Goal: Find specific page/section: Find specific page/section

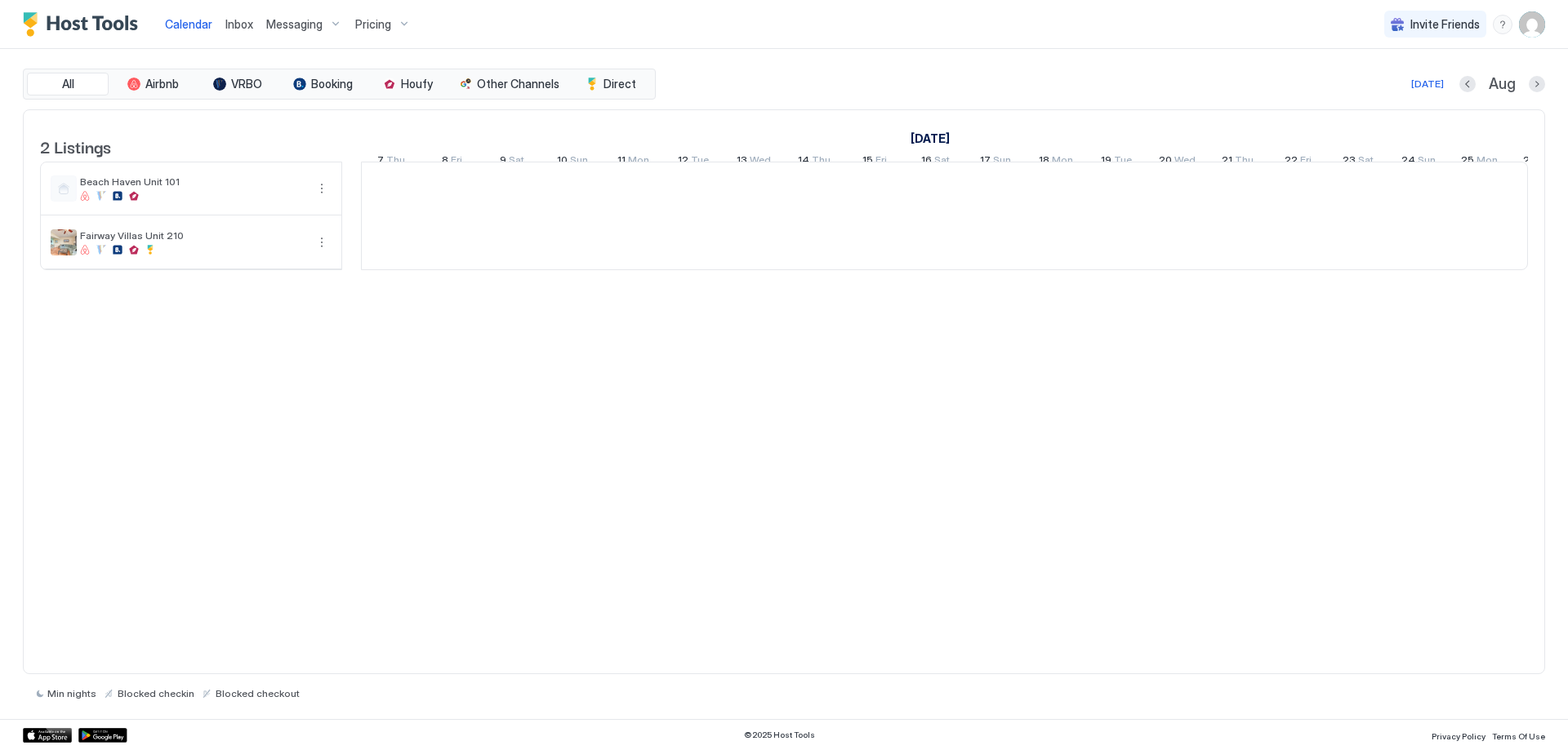
scroll to position [0, 907]
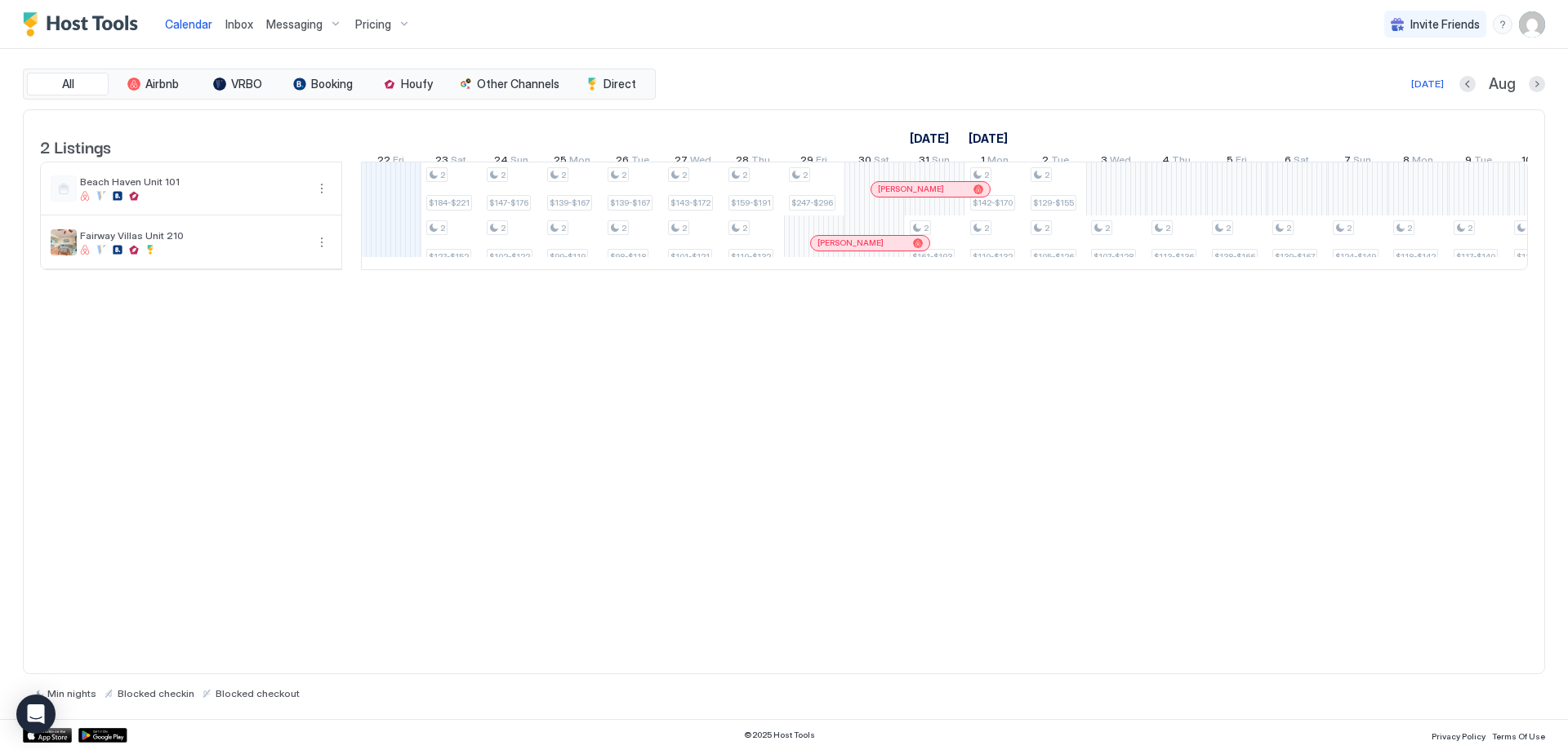
click at [319, 25] on span "Messaging" at bounding box center [294, 24] width 56 height 15
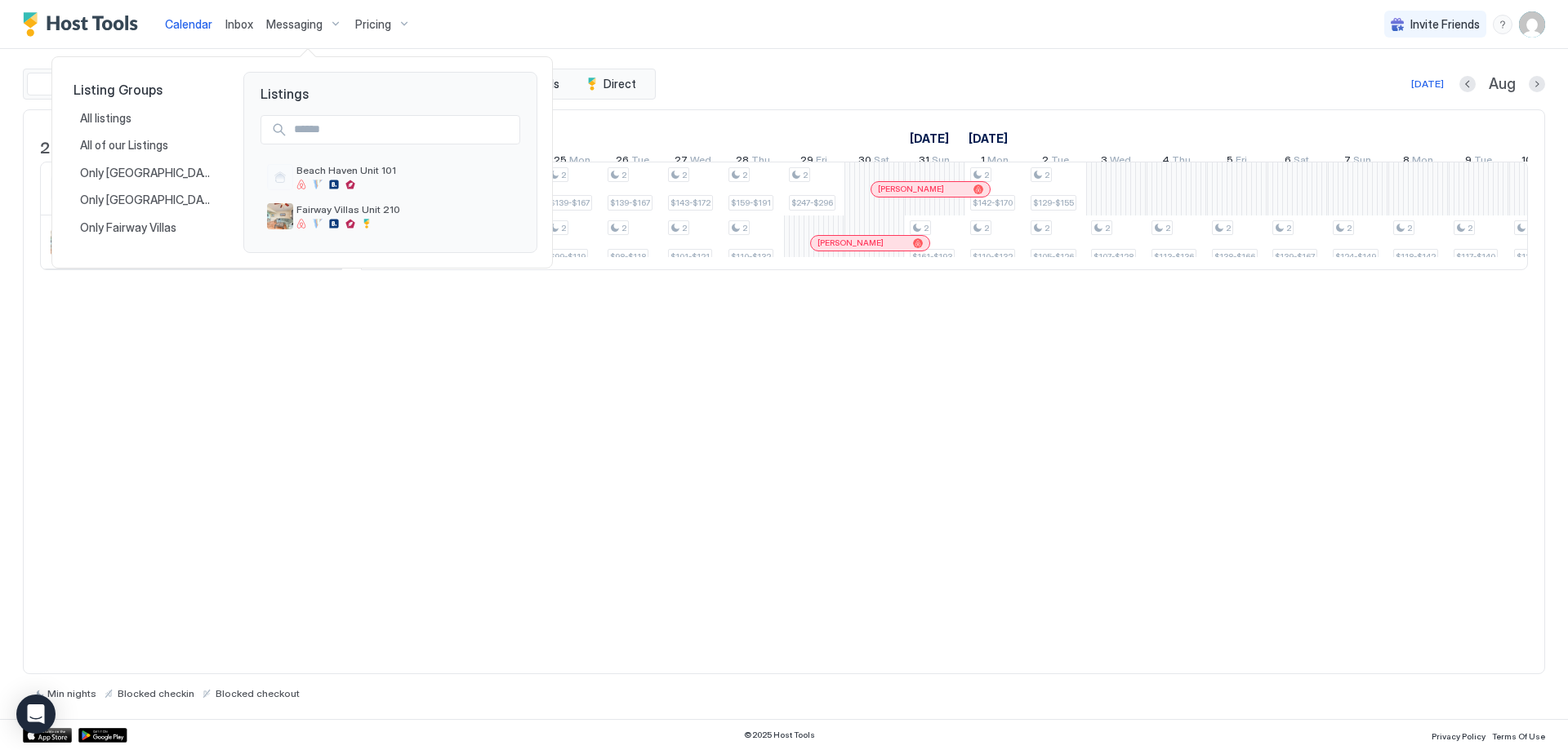
click at [557, 57] on div at bounding box center [784, 375] width 1568 height 750
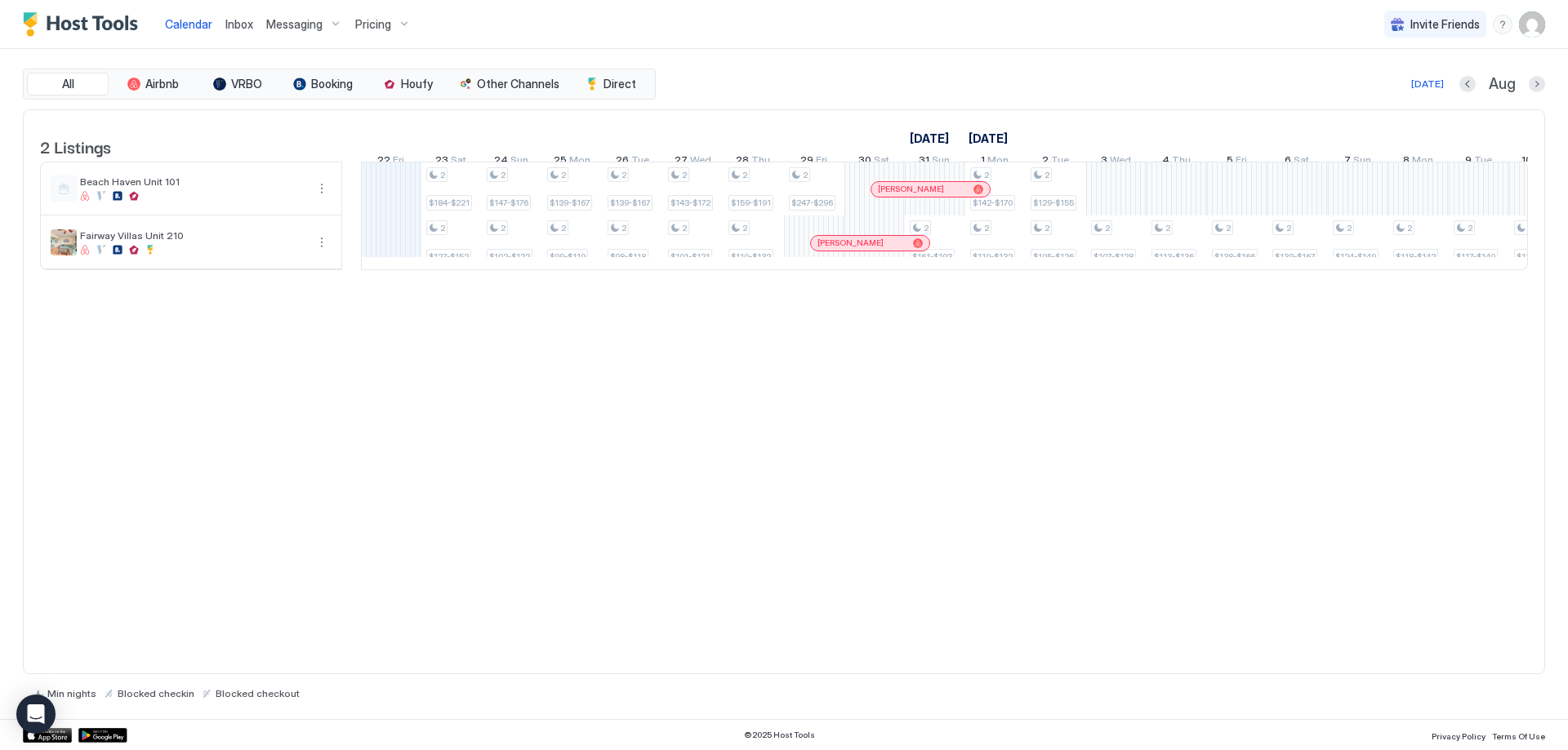
click at [373, 22] on span "Pricing" at bounding box center [373, 24] width 36 height 15
click at [411, 167] on div "Beach Haven Unit 101" at bounding box center [378, 164] width 116 height 25
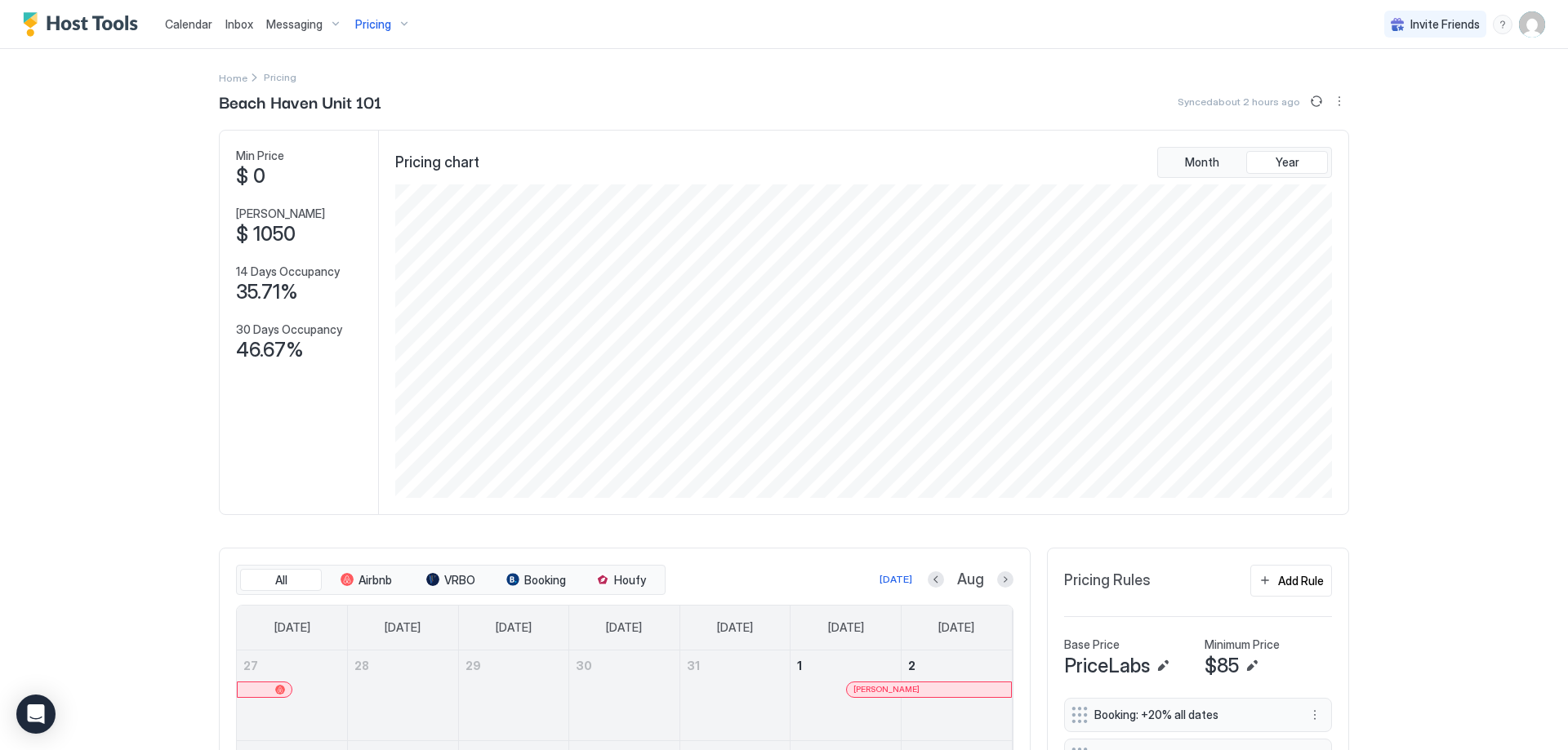
click at [364, 23] on span "Pricing" at bounding box center [373, 24] width 36 height 15
click at [430, 198] on span "Fairway Villas Unit 210" at bounding box center [378, 197] width 116 height 13
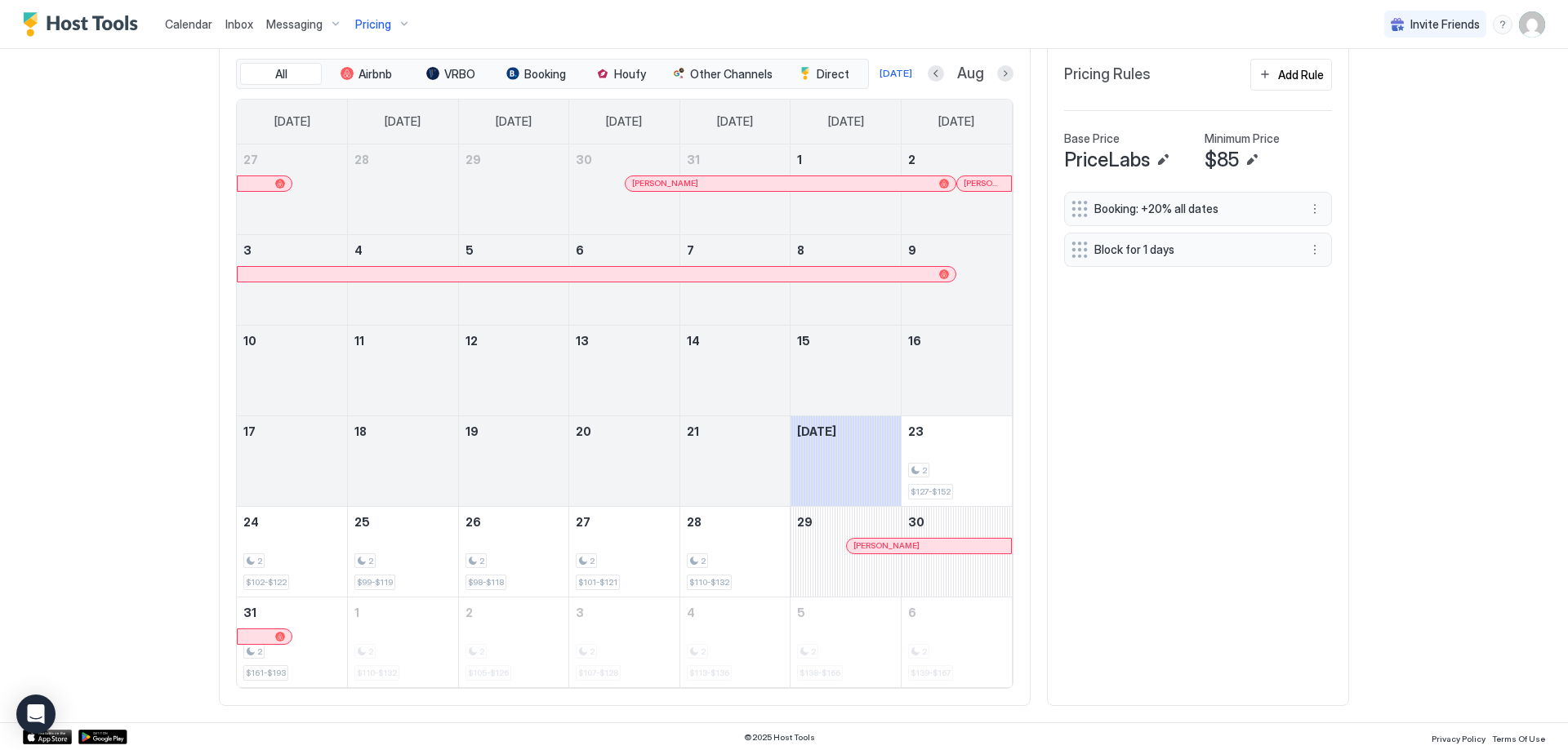
scroll to position [508, 0]
